Goal: Transaction & Acquisition: Purchase product/service

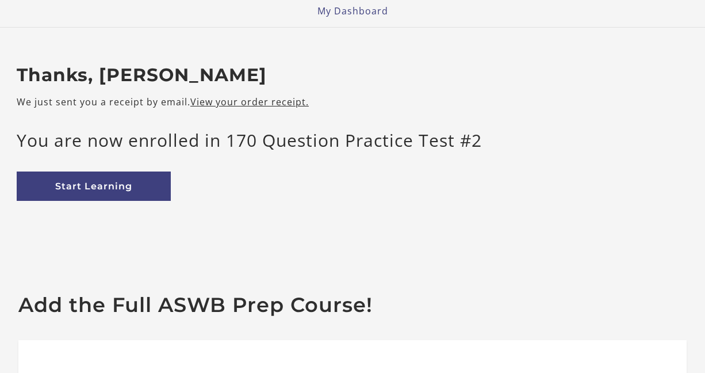
scroll to position [42, 0]
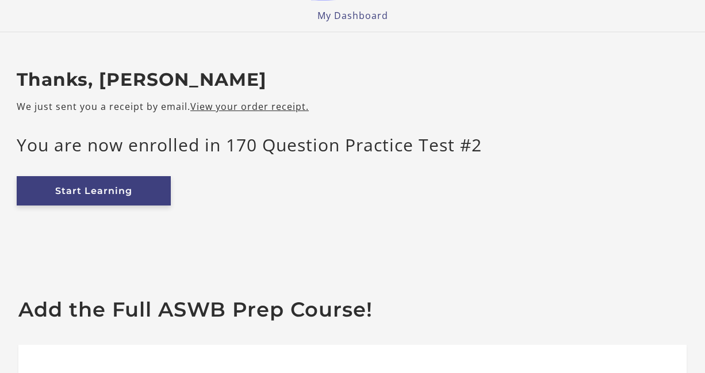
click at [121, 189] on link "Start Learning" at bounding box center [94, 190] width 154 height 29
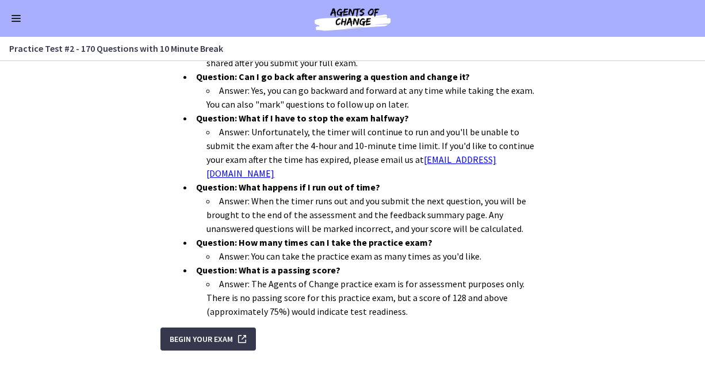
scroll to position [422, 0]
